Goal: Use online tool/utility: Utilize a website feature to perform a specific function

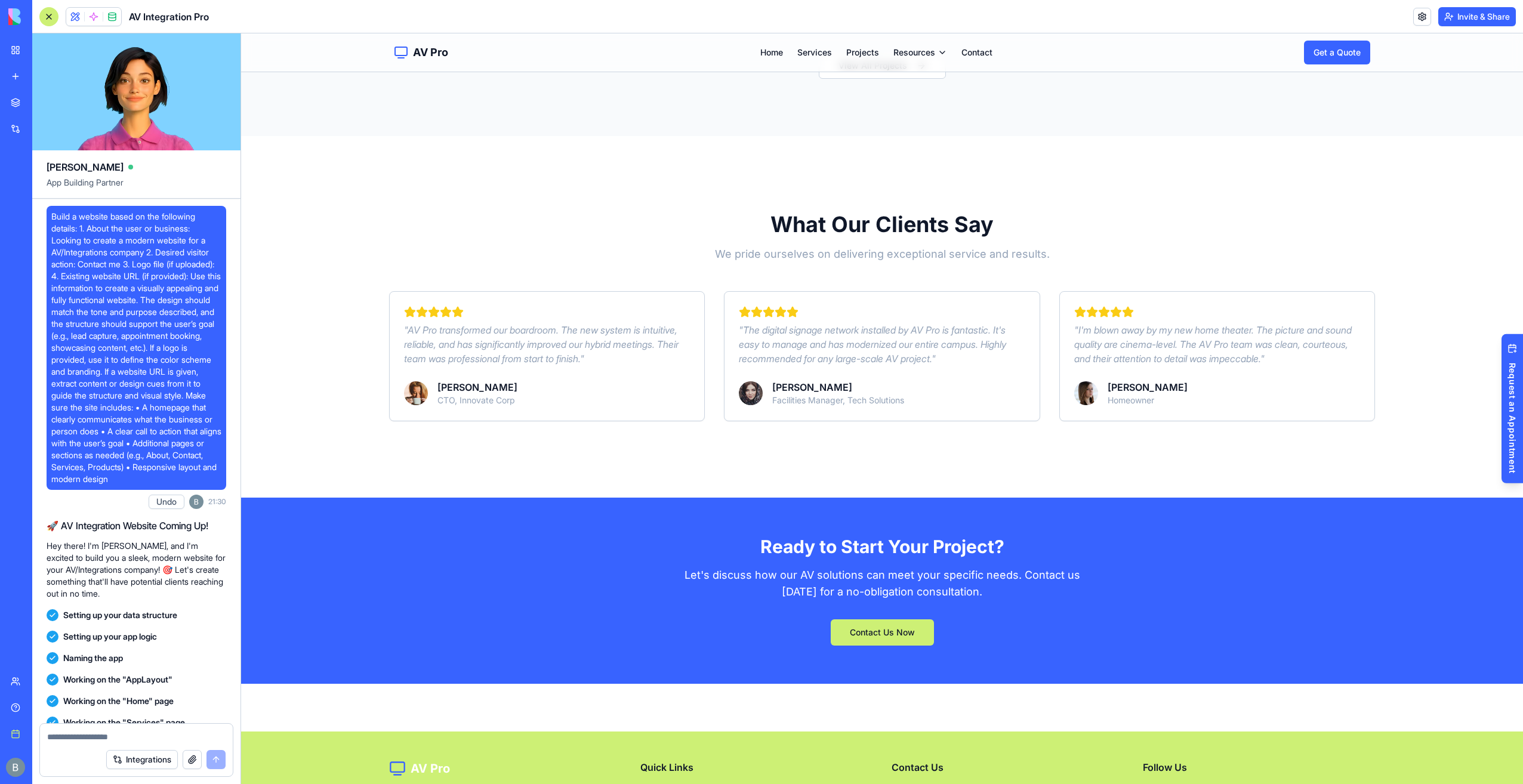
scroll to position [4162, 0]
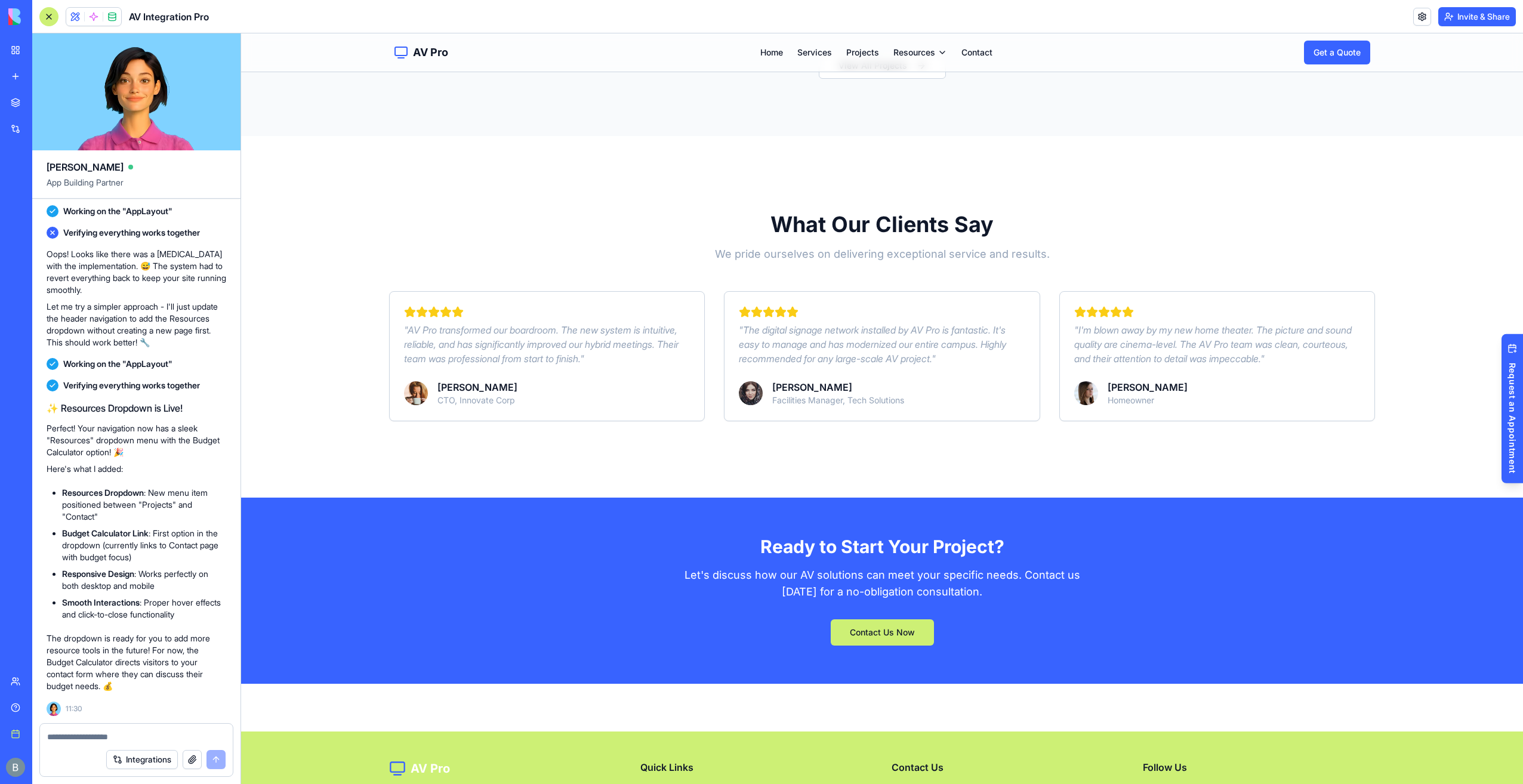
drag, startPoint x: 650, startPoint y: 236, endPoint x: 408, endPoint y: 203, distance: 244.2
click at [910, 72] on link "Budget Calculator" at bounding box center [932, 74] width 80 height 19
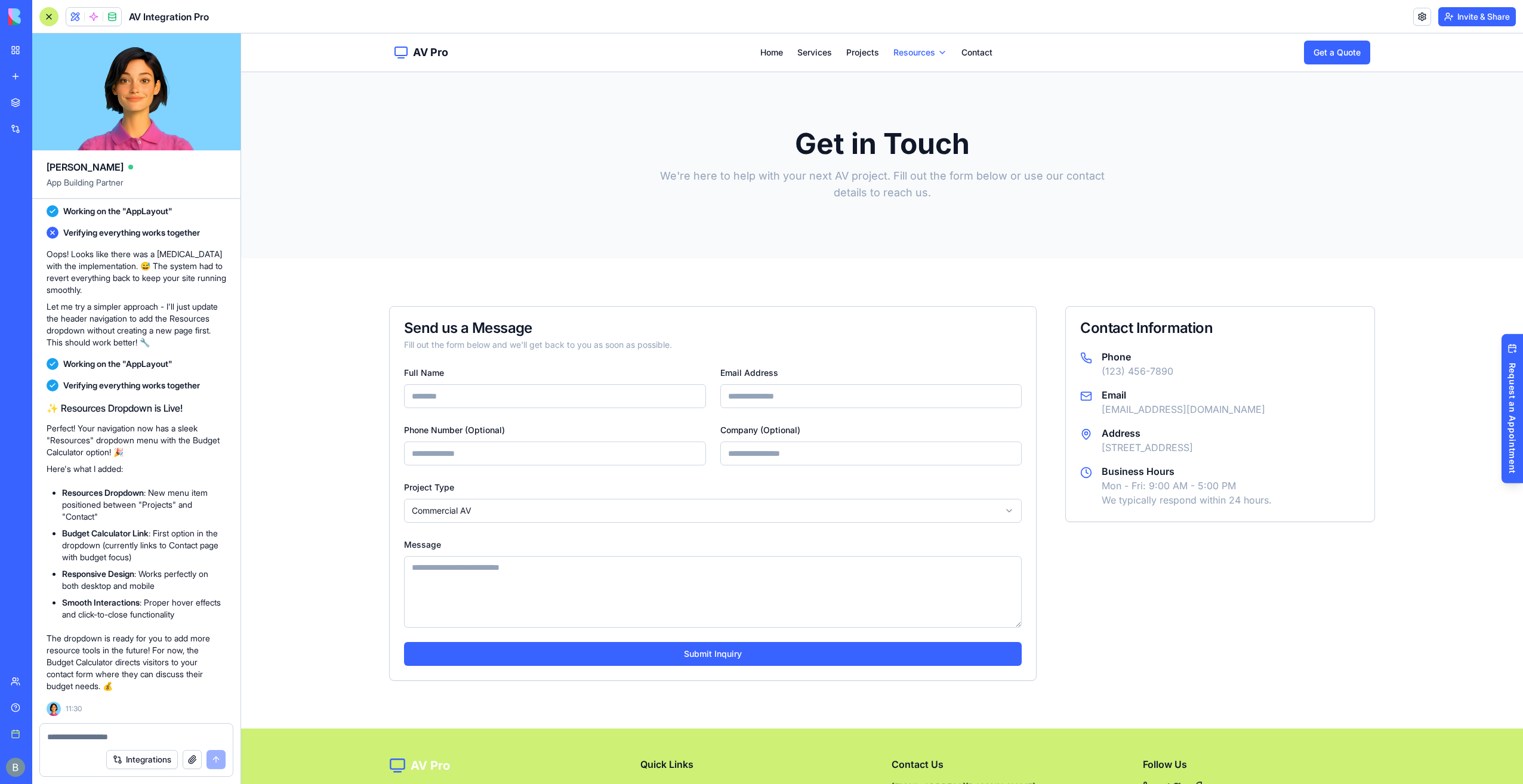
click at [923, 51] on html "**********" at bounding box center [882, 485] width 1282 height 903
click at [918, 74] on link "Budget Calculator" at bounding box center [932, 74] width 80 height 19
click at [777, 53] on link "Home" at bounding box center [772, 53] width 23 height 12
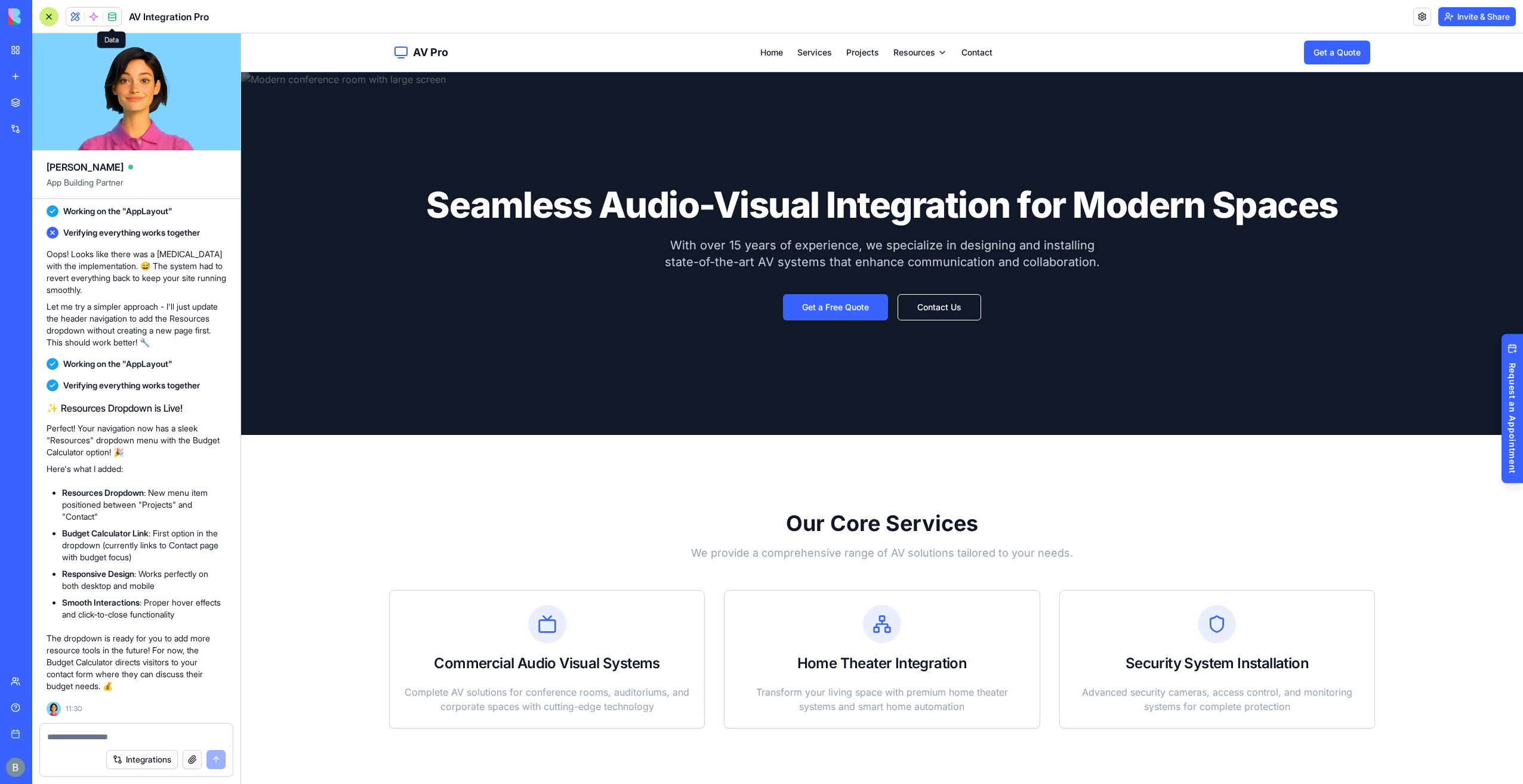
click at [117, 13] on span at bounding box center [113, 17] width 34 height 34
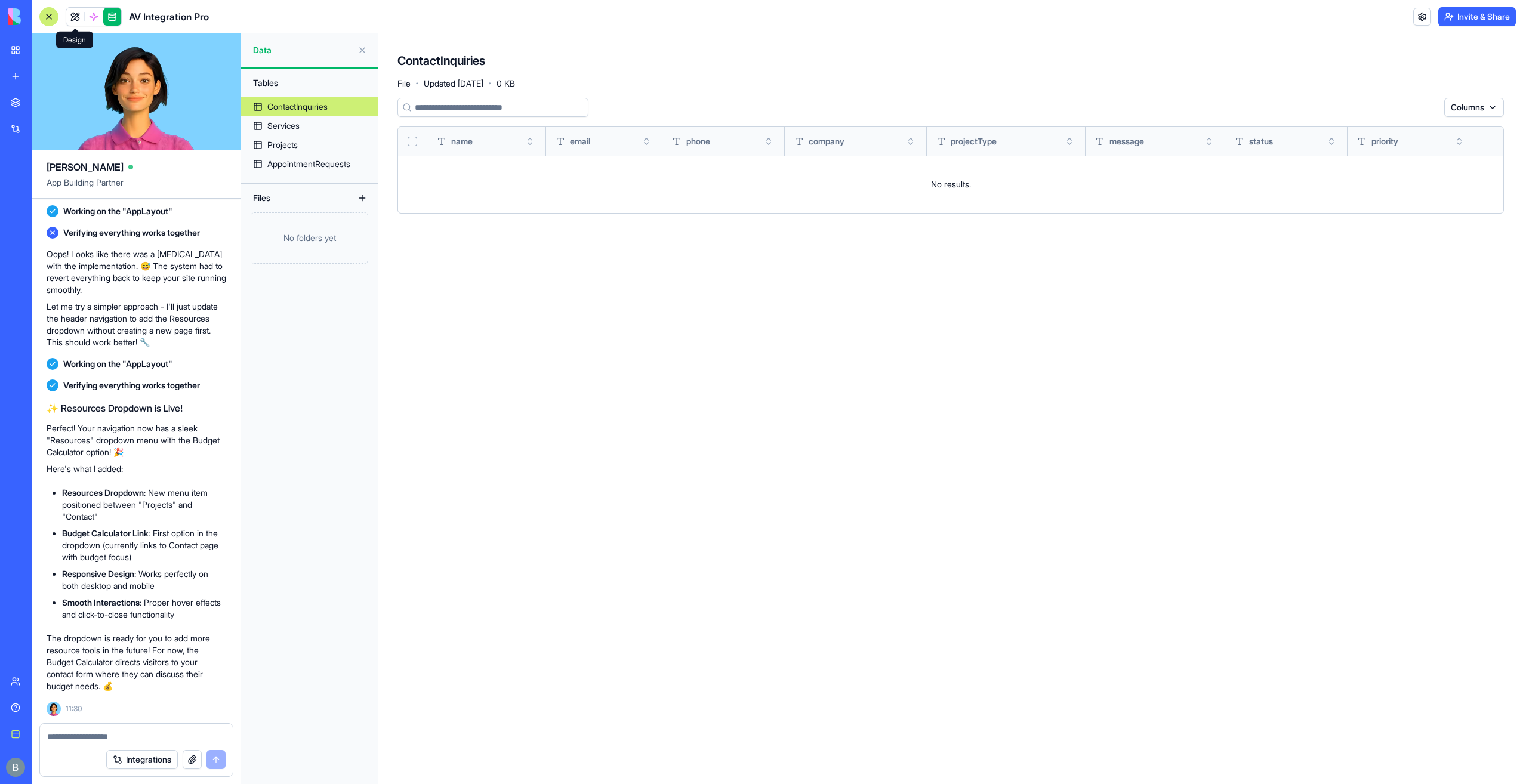
click at [71, 14] on link at bounding box center [75, 17] width 18 height 18
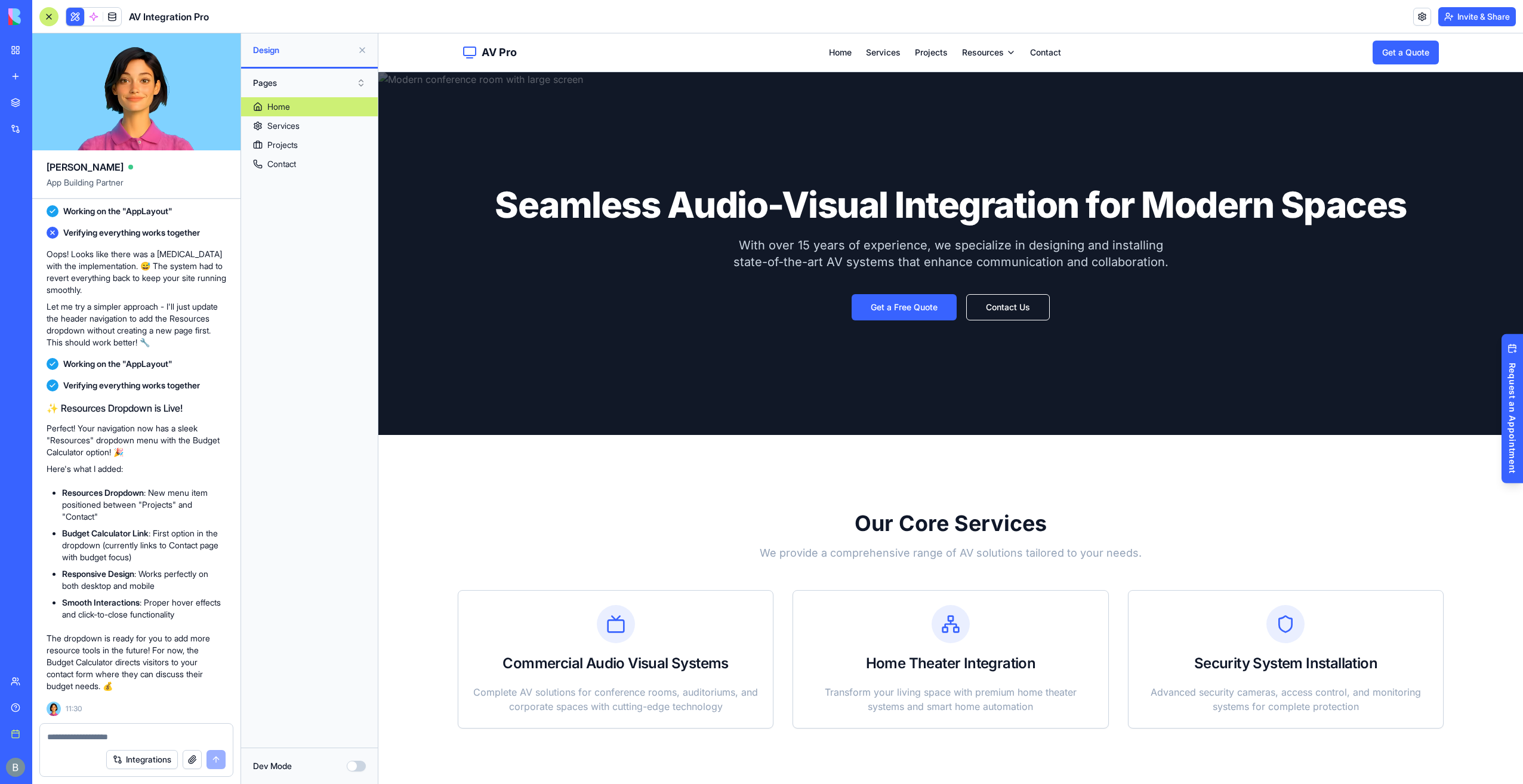
drag, startPoint x: 90, startPoint y: 730, endPoint x: 91, endPoint y: 740, distance: 10.0
click at [90, 736] on div at bounding box center [136, 733] width 193 height 19
click at [91, 740] on textarea at bounding box center [136, 737] width 178 height 12
click at [89, 752] on div "Integrations" at bounding box center [136, 759] width 193 height 34
click at [85, 737] on textarea at bounding box center [136, 737] width 178 height 12
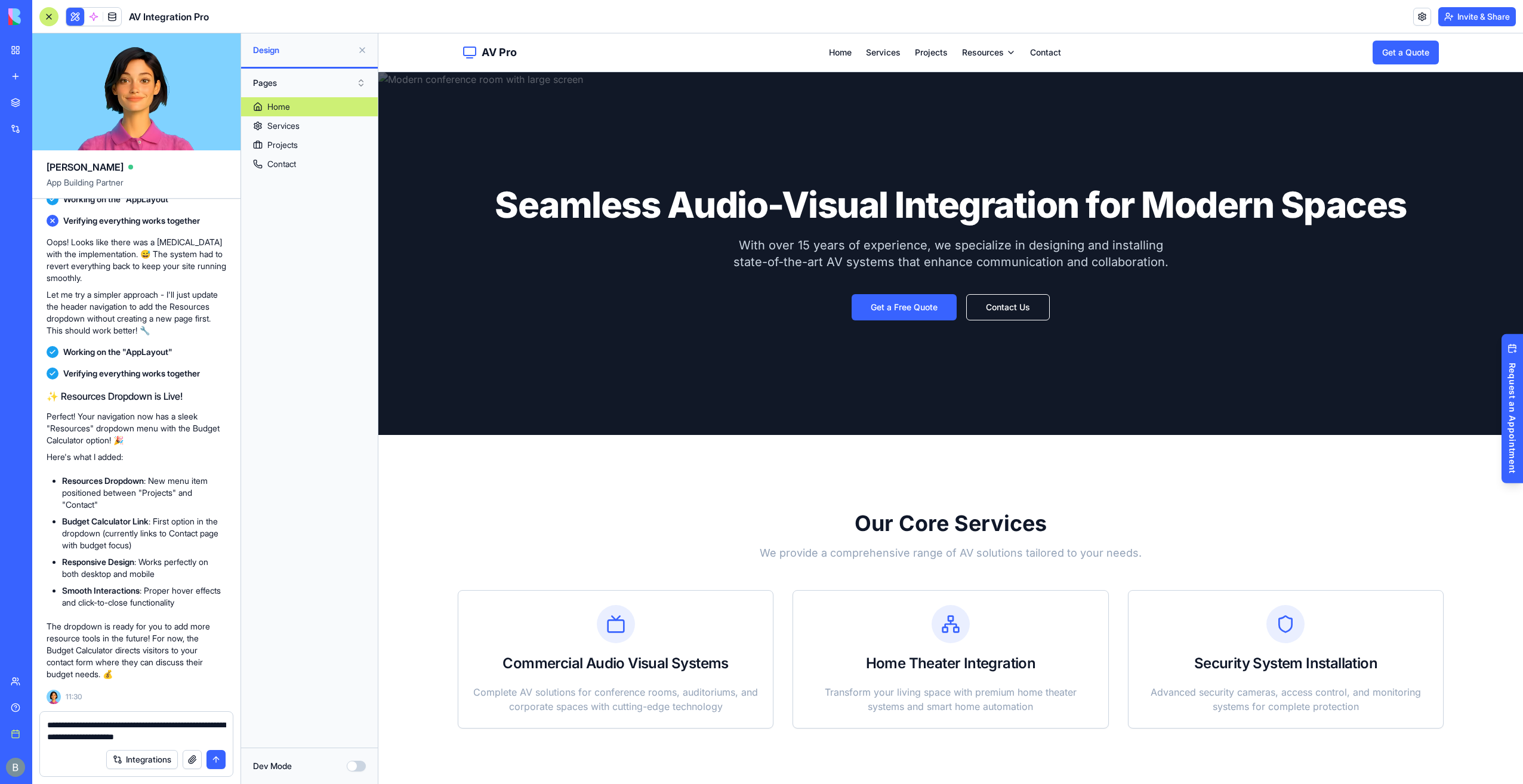
drag, startPoint x: 185, startPoint y: 739, endPoint x: 129, endPoint y: 741, distance: 56.0
click at [129, 741] on textarea "**********" at bounding box center [136, 731] width 179 height 24
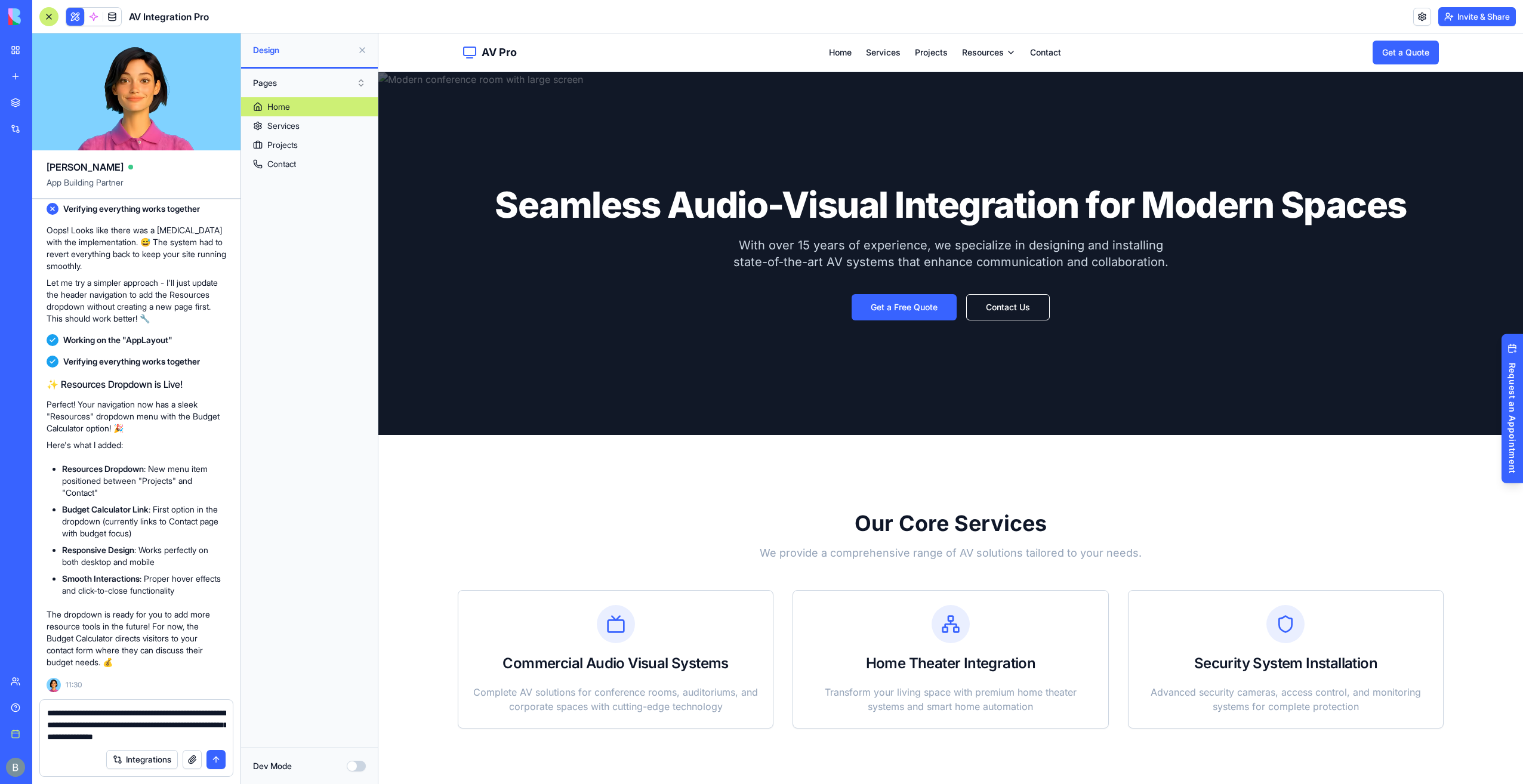
type textarea "**********"
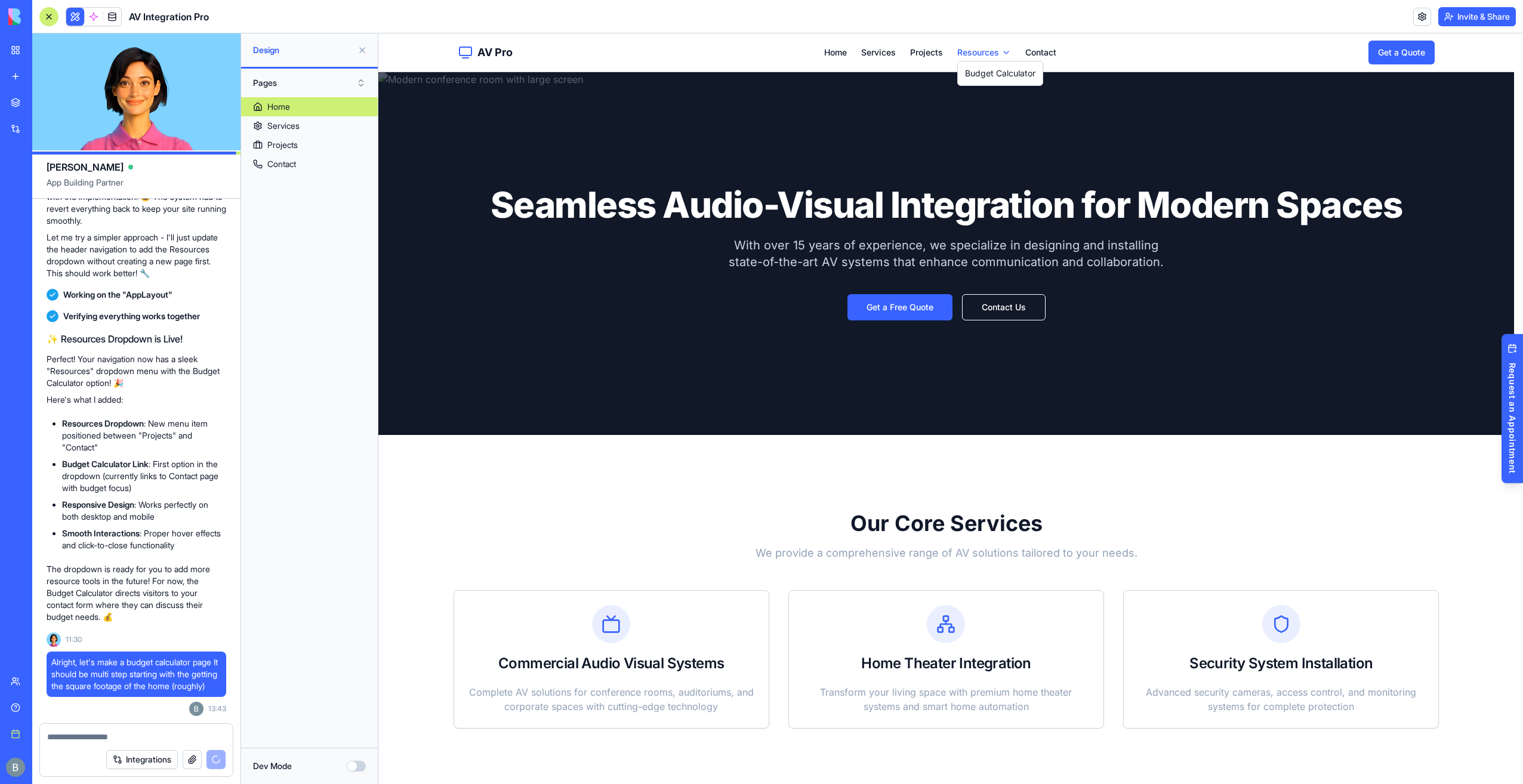
drag, startPoint x: 988, startPoint y: 51, endPoint x: 945, endPoint y: 57, distance: 43.4
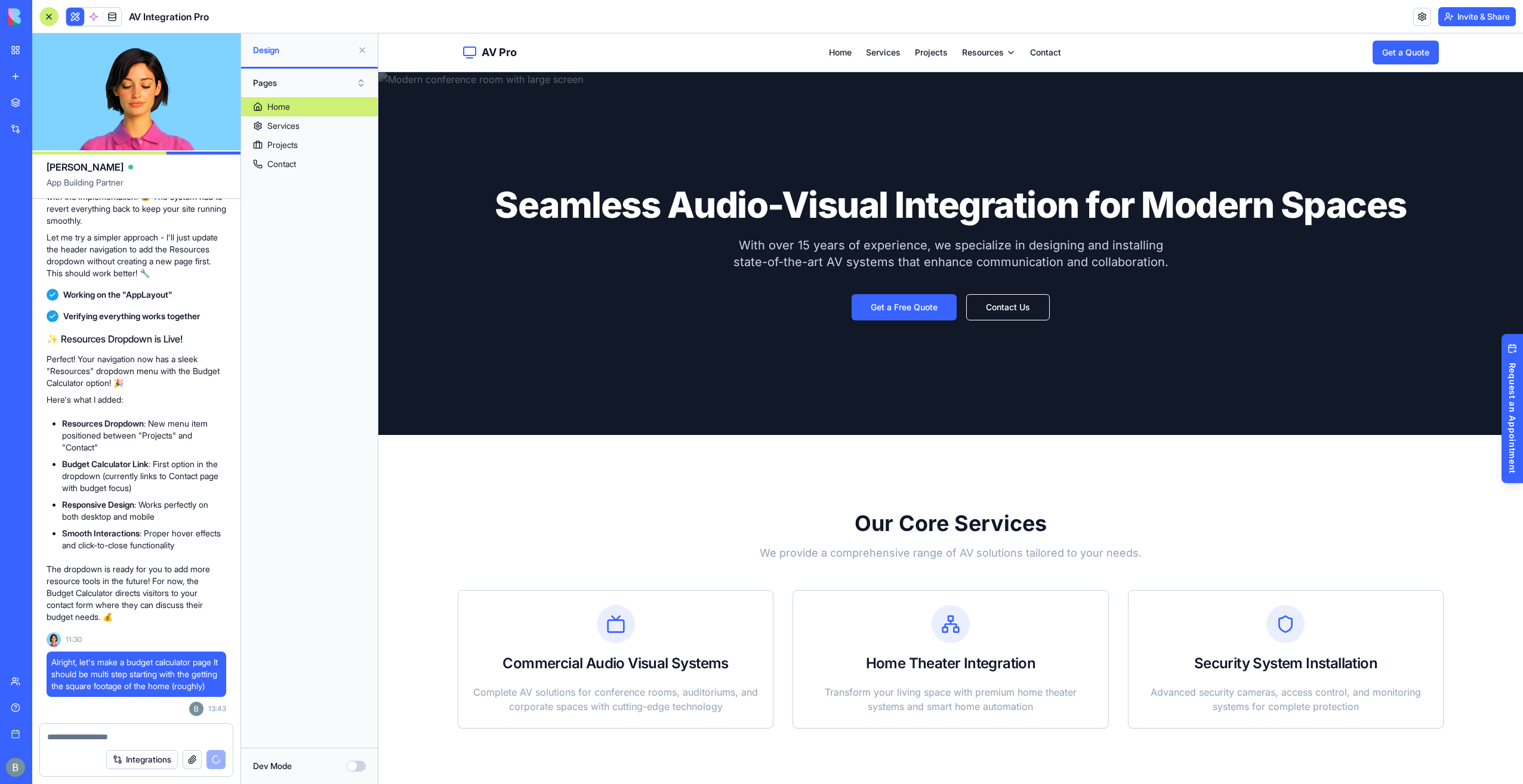
click at [348, 86] on button "Pages" at bounding box center [310, 83] width 125 height 19
click at [349, 81] on button "Pages" at bounding box center [310, 83] width 125 height 19
click at [368, 54] on button at bounding box center [362, 50] width 19 height 19
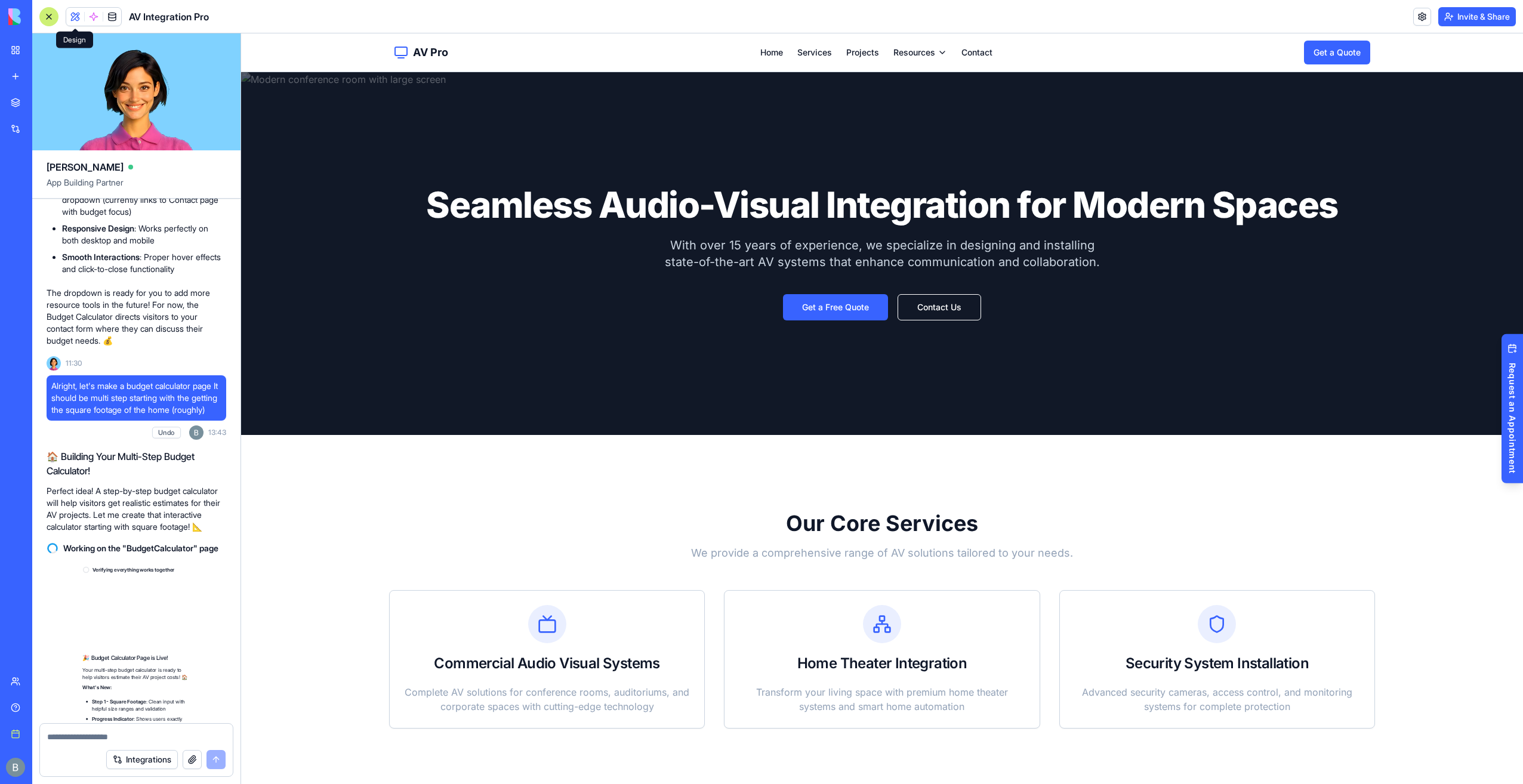
scroll to position [4826, 0]
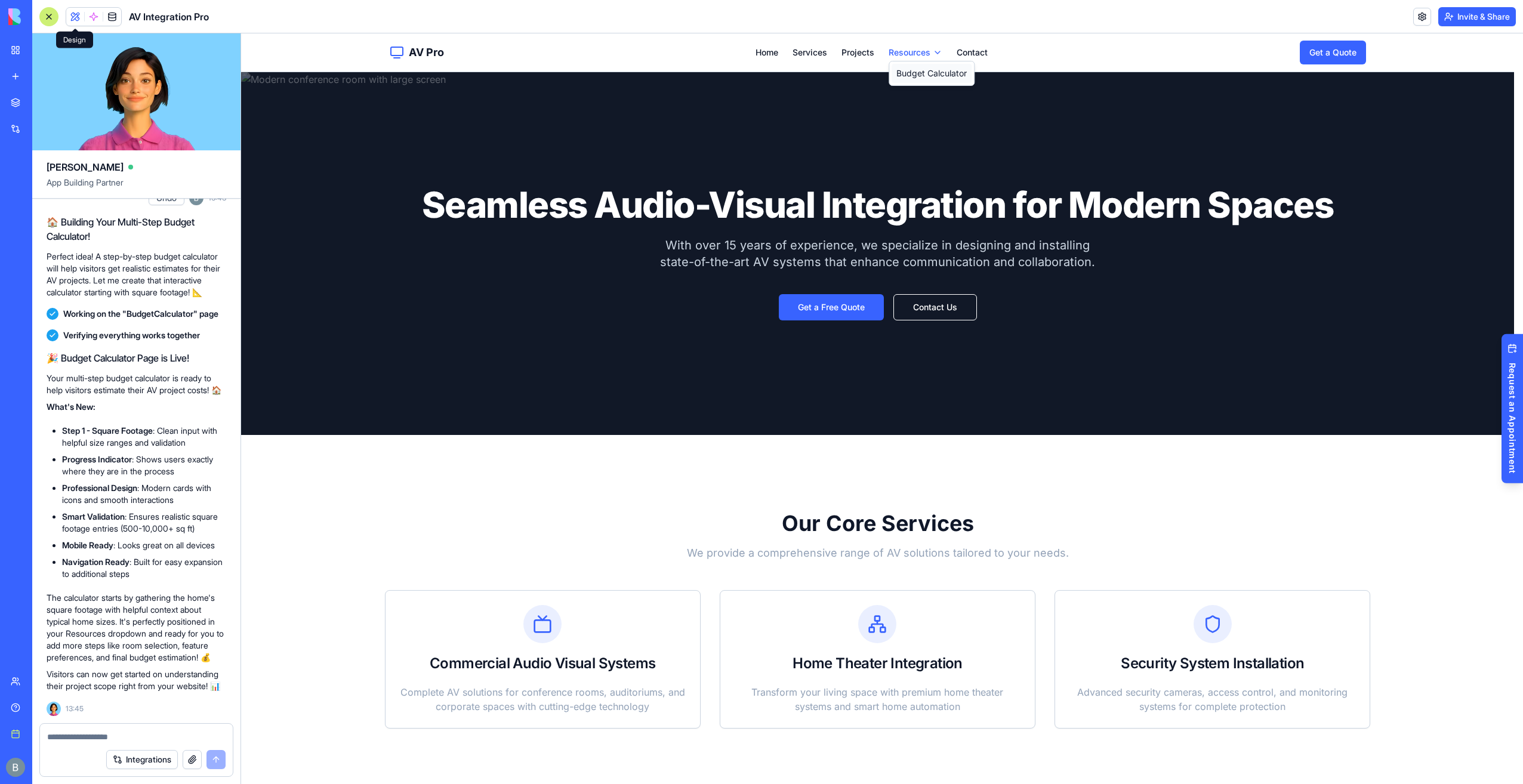
click at [915, 78] on link "Budget Calculator" at bounding box center [932, 74] width 80 height 19
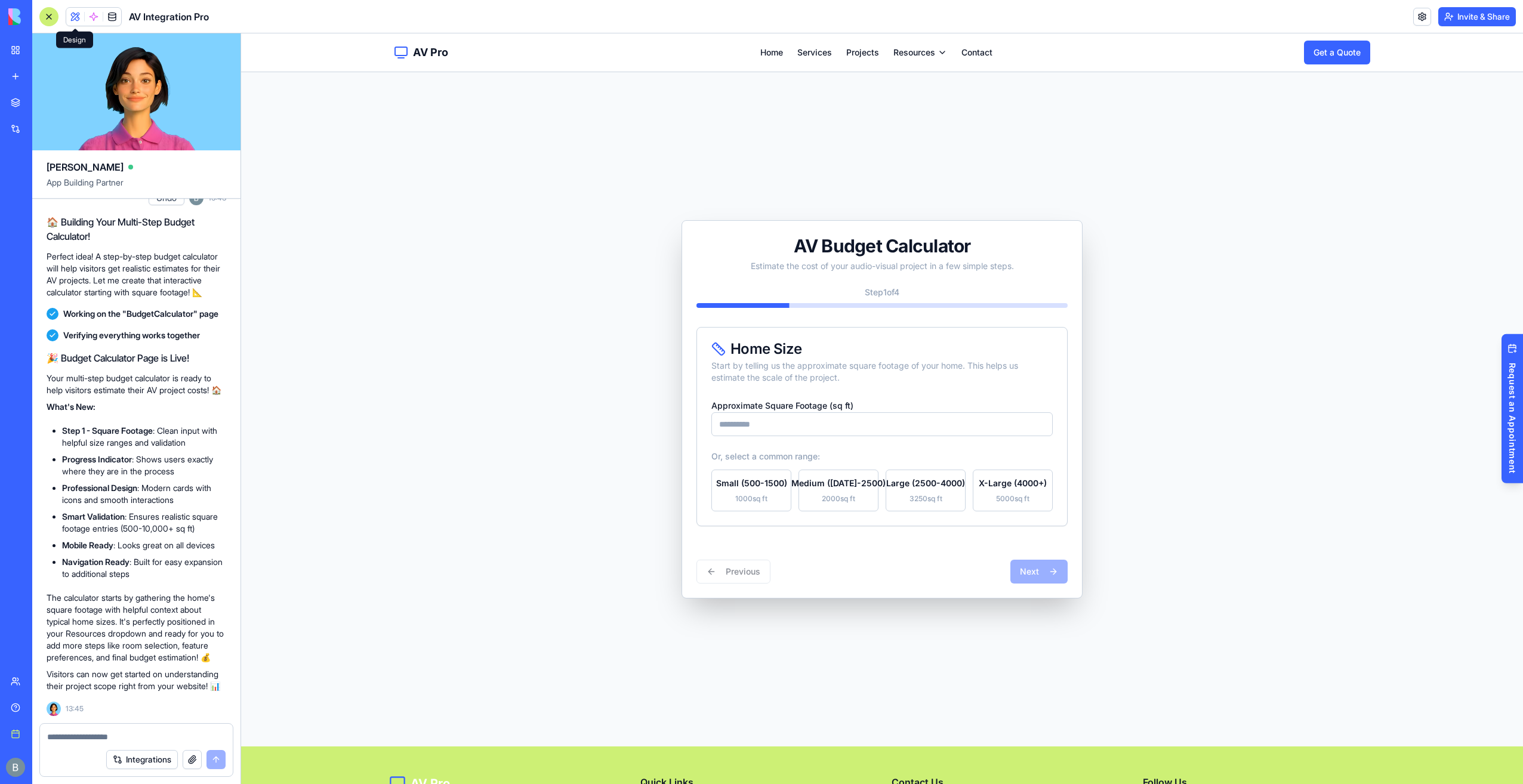
click at [880, 155] on div "AV Budget Calculator Estimate the cost of your audio-visual project in a few si…" at bounding box center [882, 409] width 1282 height 674
click at [811, 421] on input "Approximate Square Footage (sq ft)" at bounding box center [882, 424] width 341 height 24
click at [800, 427] on input "Approximate Square Footage (sq ft)" at bounding box center [882, 424] width 341 height 24
click at [793, 451] on p "Or, select a common range:" at bounding box center [882, 457] width 341 height 12
drag, startPoint x: 850, startPoint y: 457, endPoint x: 704, endPoint y: 460, distance: 146.0
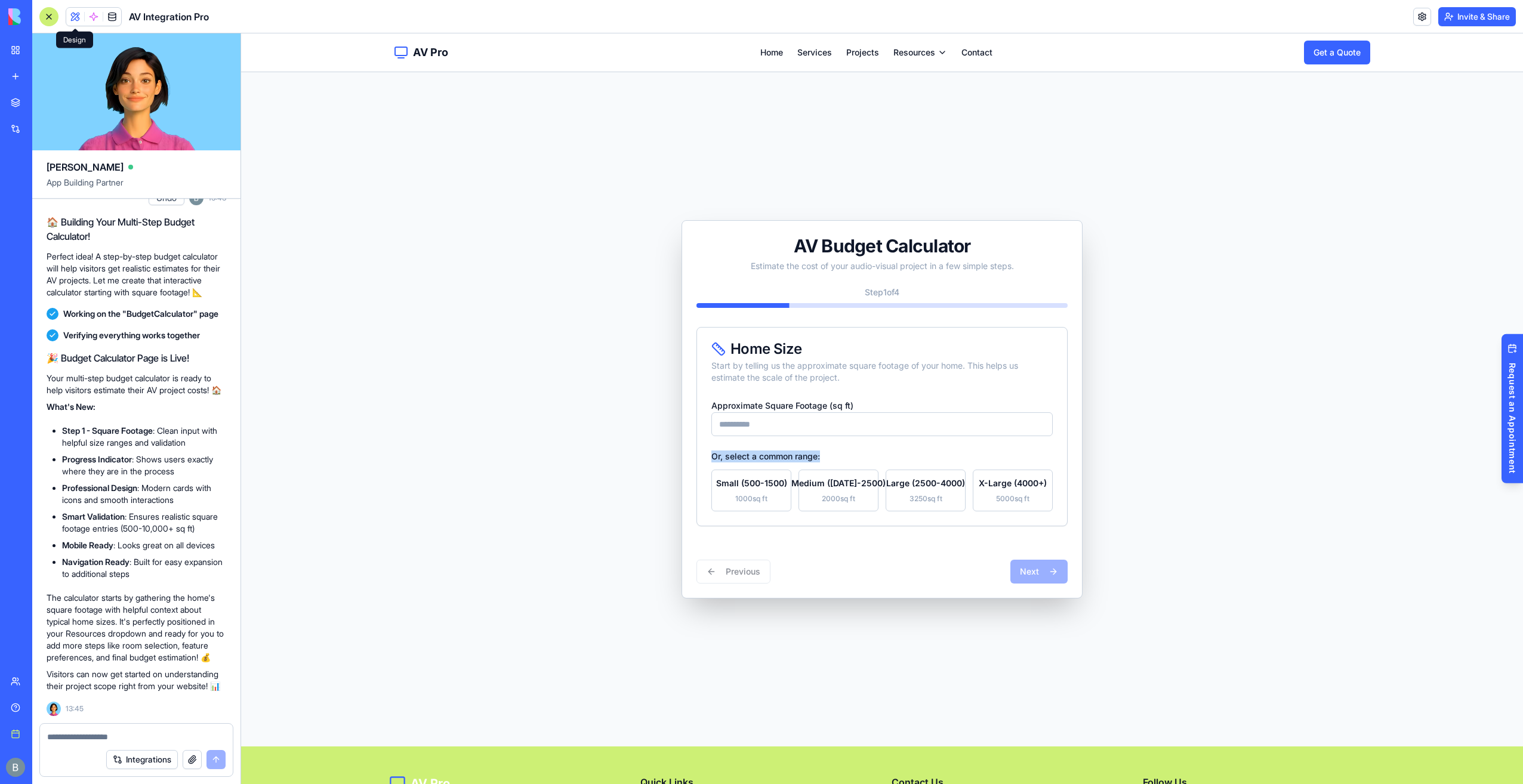
click at [704, 460] on div "Approximate Square Footage (sq ft) Or, select a common range: Small (500-1500) …" at bounding box center [882, 461] width 370 height 127
click at [145, 730] on div at bounding box center [136, 733] width 193 height 19
click at [139, 747] on div "Integrations" at bounding box center [136, 759] width 193 height 34
drag, startPoint x: 139, startPoint y: 747, endPoint x: 135, endPoint y: 737, distance: 10.8
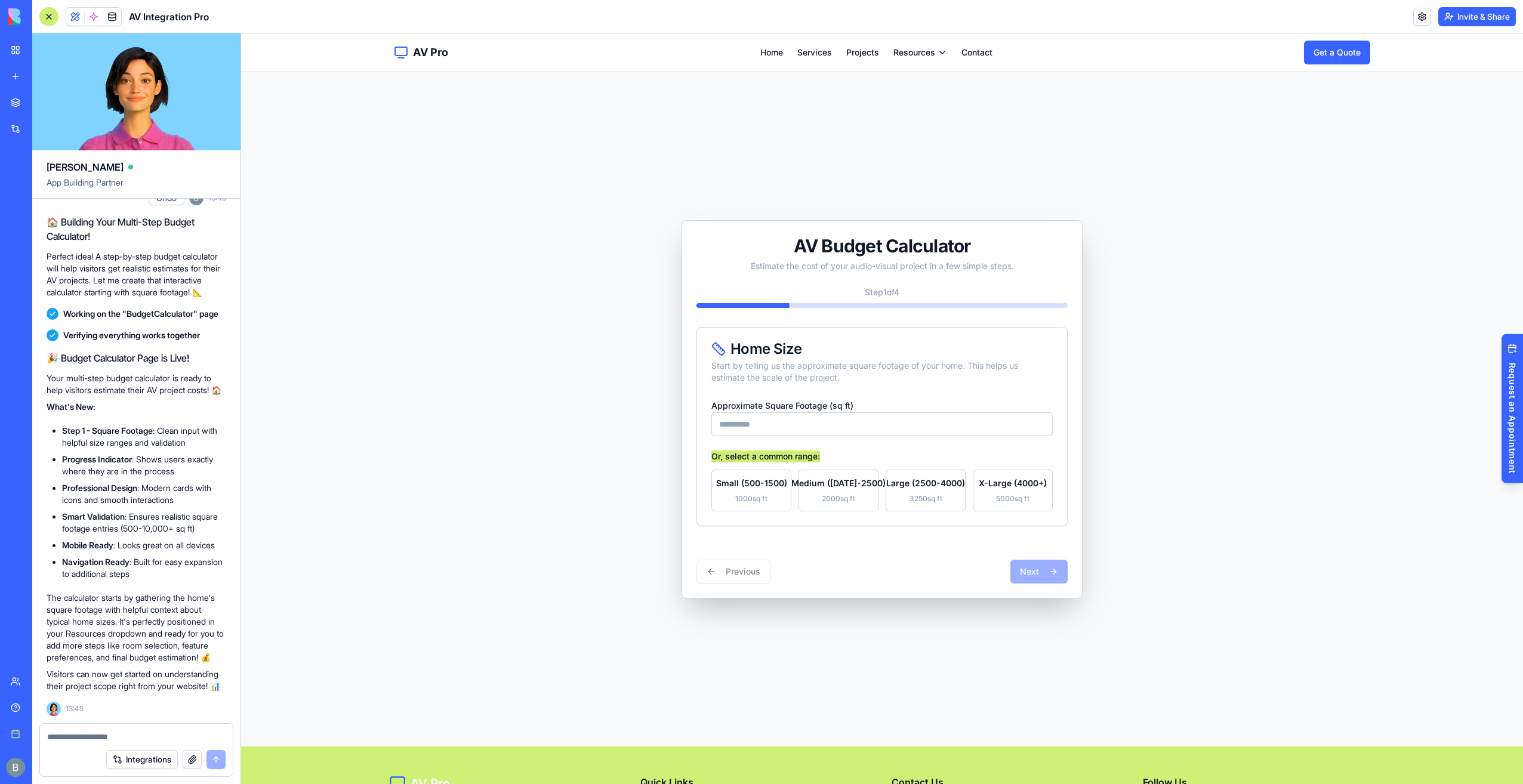
click at [135, 737] on textarea at bounding box center [136, 737] width 179 height 12
click at [216, 739] on textarea "**********" at bounding box center [136, 737] width 179 height 12
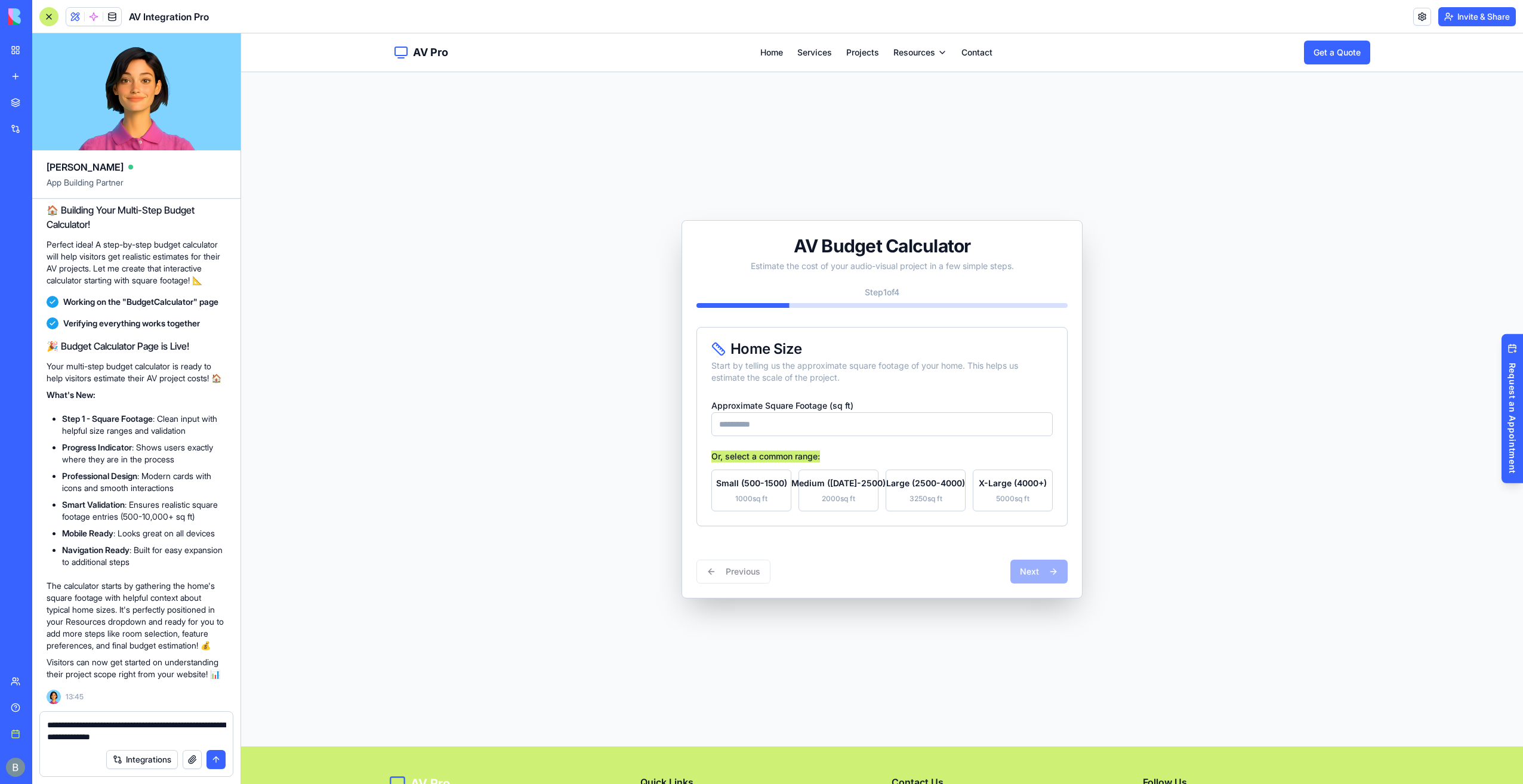
type textarea "**********"
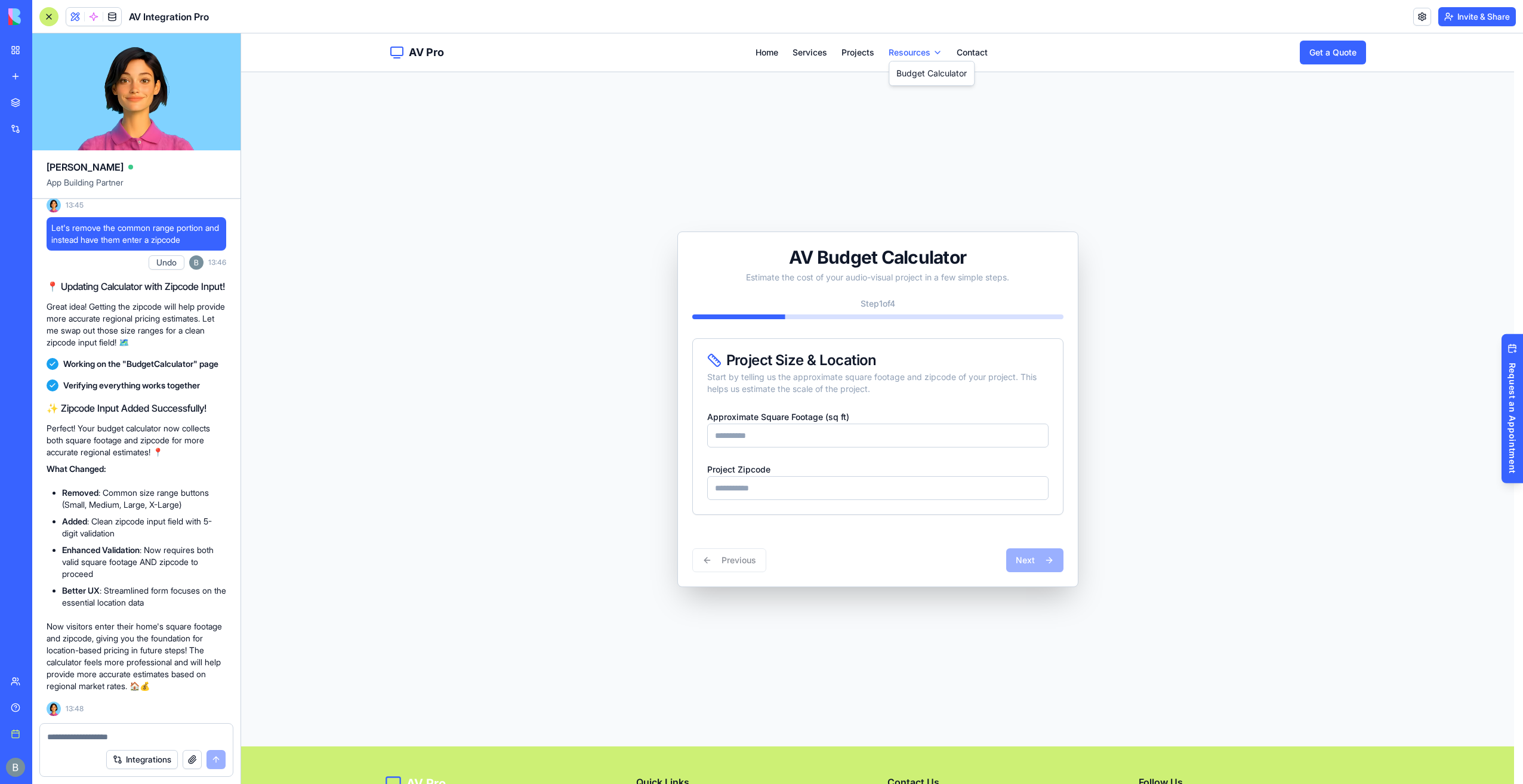
click at [906, 49] on html "AV Pro Home Services Projects Resources Contact Get a Quote Toggle Navigation A…" at bounding box center [882, 494] width 1282 height 921
click at [839, 52] on html "AV Pro Home Services Projects Resources Contact Get a Quote Toggle Navigation A…" at bounding box center [882, 494] width 1282 height 921
click at [847, 52] on link "Projects" at bounding box center [863, 53] width 33 height 12
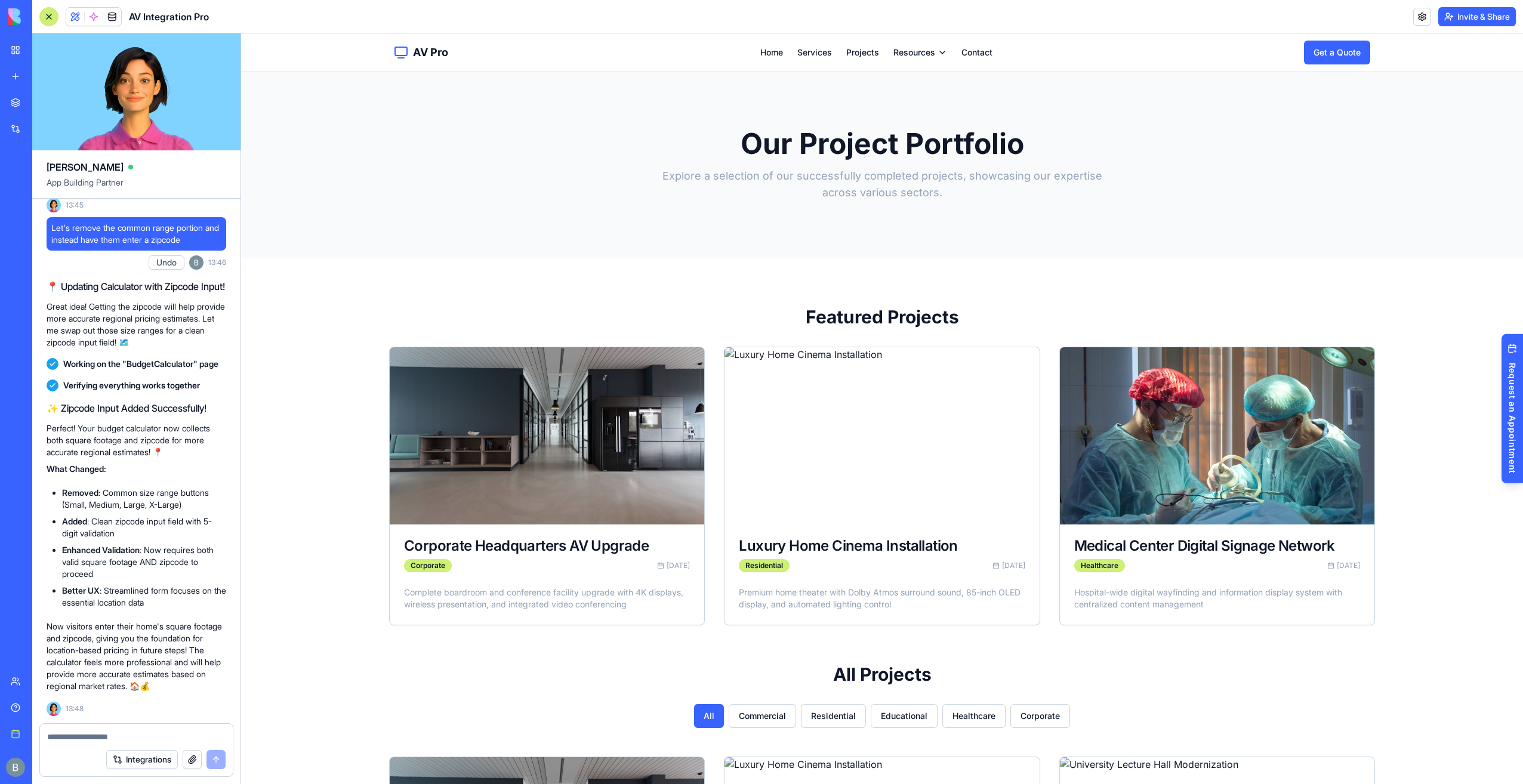
click at [807, 45] on div "AV Pro Home Services Projects Resources Contact Get a Quote Toggle Navigation" at bounding box center [882, 53] width 1015 height 38
click at [789, 65] on div "AV Pro Home Services Projects Resources Contact Get a Quote Toggle Navigation" at bounding box center [882, 53] width 1015 height 38
click at [800, 60] on div "AV Pro Home Services Projects Resources Contact Get a Quote Toggle Navigation" at bounding box center [882, 53] width 1015 height 38
click at [800, 59] on div "AV Pro Home Services Projects Resources Contact Get a Quote Toggle Navigation" at bounding box center [882, 53] width 1015 height 38
click at [747, 59] on div "AV Pro Home Services Projects Resources Contact Get a Quote Toggle Navigation" at bounding box center [882, 53] width 1015 height 38
